Goal: Information Seeking & Learning: Learn about a topic

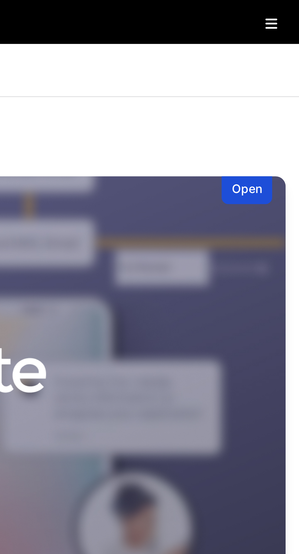
click at [291, 6] on icon at bounding box center [289, 8] width 4 height 5
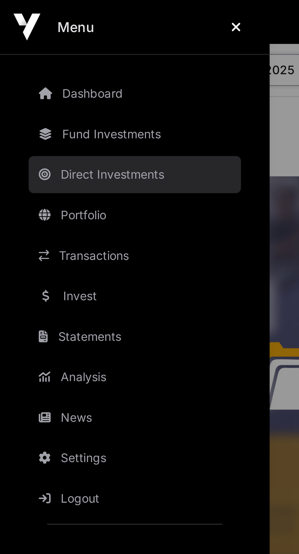
click at [49, 62] on link "Direct Investments" at bounding box center [48, 63] width 77 height 13
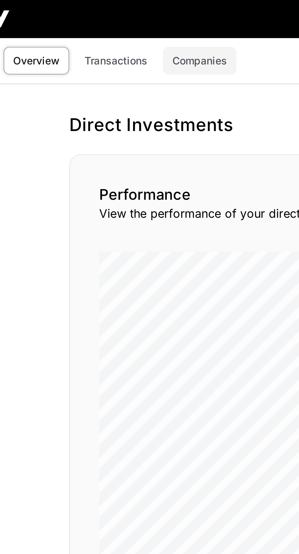
click at [98, 21] on link "Companies" at bounding box center [91, 26] width 31 height 12
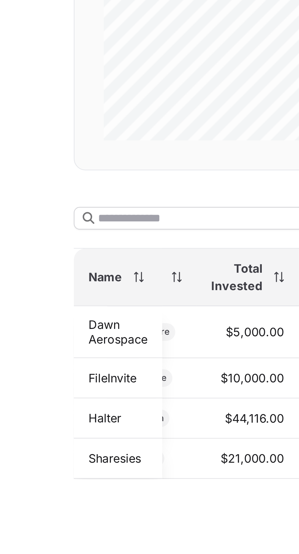
scroll to position [0, 32]
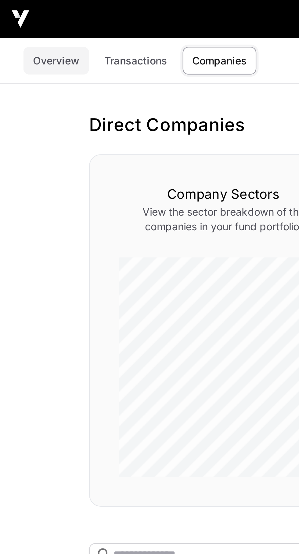
click at [25, 28] on link "Overview" at bounding box center [23, 26] width 27 height 12
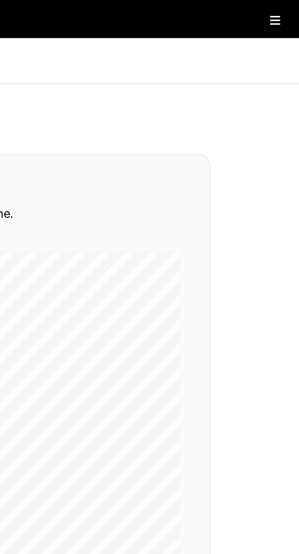
click at [290, 9] on icon at bounding box center [289, 8] width 4 height 5
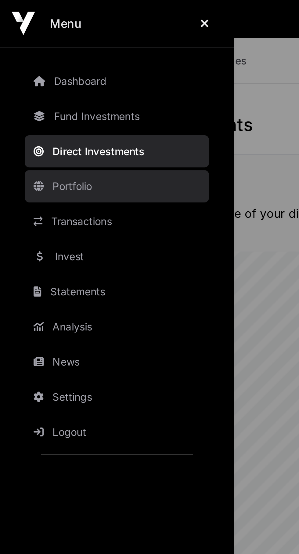
click at [41, 76] on link "Portfolio" at bounding box center [48, 77] width 77 height 13
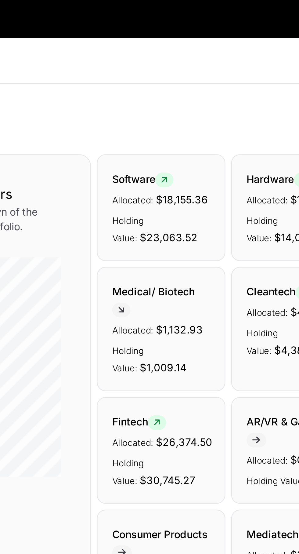
click at [186, 77] on div "Software Allocated: $18,155.36 Holding Value: $23,063.52" at bounding box center [179, 86] width 54 height 45
click at [181, 74] on icon at bounding box center [180, 75] width 3 height 4
click at [175, 80] on p "Allocated: $18,155.36" at bounding box center [179, 82] width 41 height 7
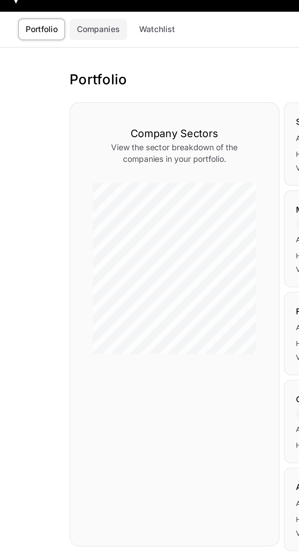
click at [54, 26] on link "Companies" at bounding box center [52, 26] width 31 height 12
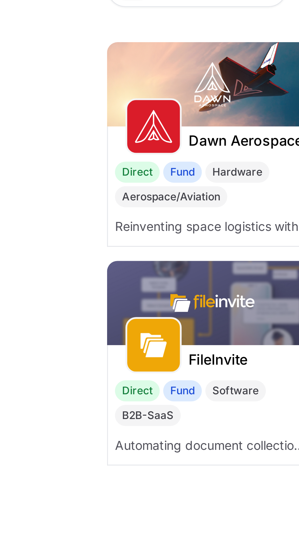
click at [74, 211] on img at bounding box center [73, 210] width 73 height 29
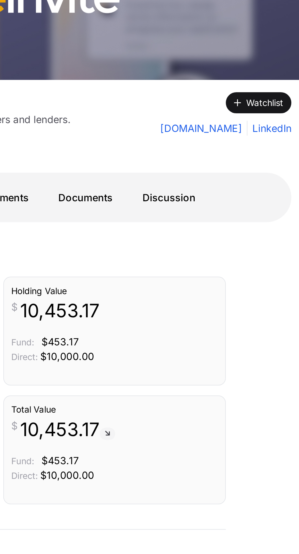
scroll to position [71, 0]
click at [238, 97] on link "Discussion" at bounding box center [234, 100] width 38 height 15
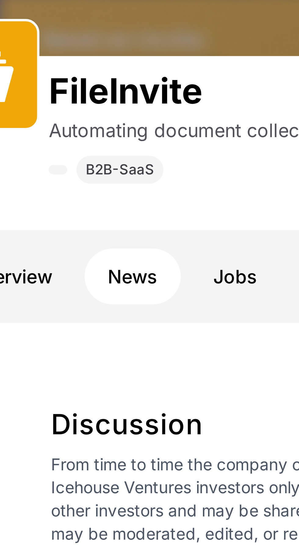
click at [62, 174] on link "News" at bounding box center [58, 171] width 25 height 15
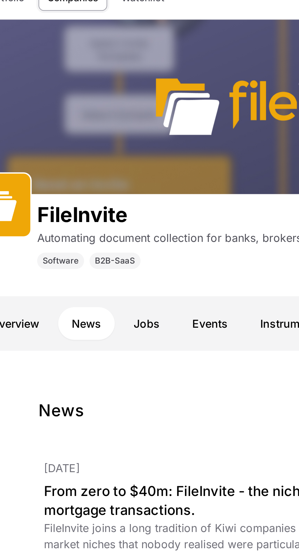
scroll to position [25, 0]
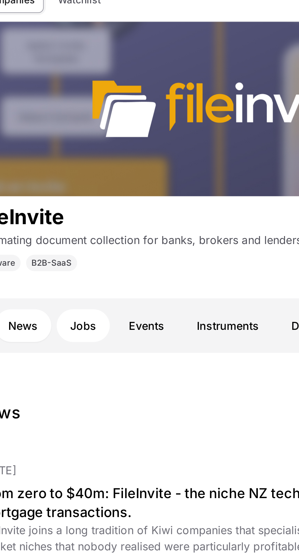
click at [88, 143] on link "Jobs" at bounding box center [86, 146] width 24 height 15
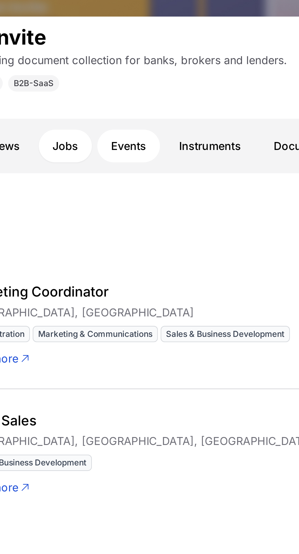
click at [116, 171] on link "Events" at bounding box center [114, 171] width 28 height 15
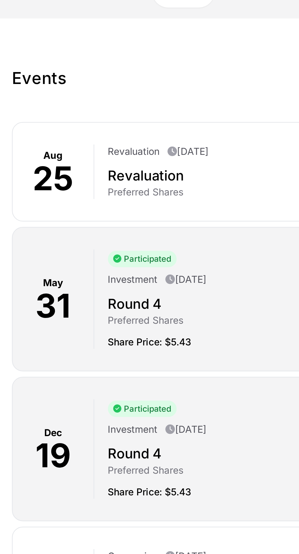
scroll to position [71, 0]
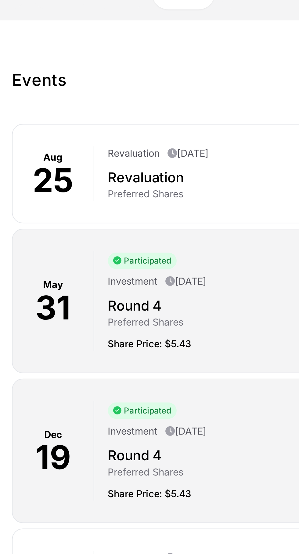
click at [102, 175] on div "Revaluation [DATE]" at bounding box center [168, 172] width 177 height 7
click at [106, 185] on h2 "Revaluation" at bounding box center [168, 182] width 177 height 9
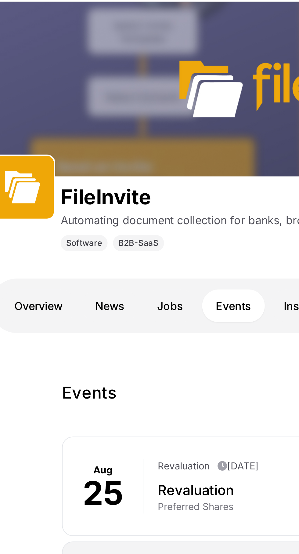
scroll to position [34, 0]
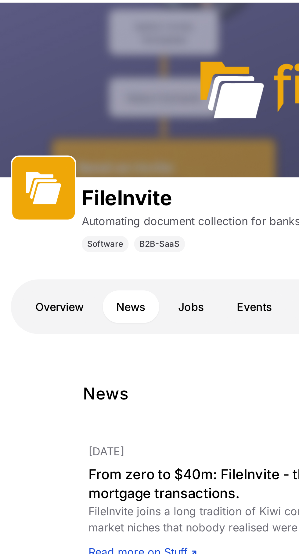
scroll to position [25, 0]
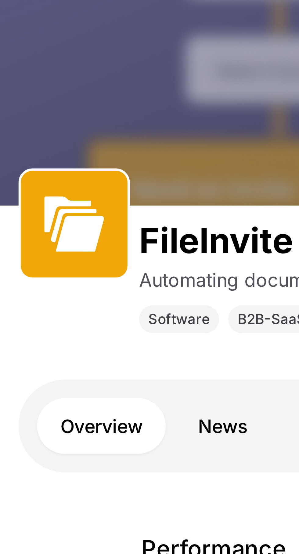
scroll to position [71, 0]
